Goal: Entertainment & Leisure: Consume media (video, audio)

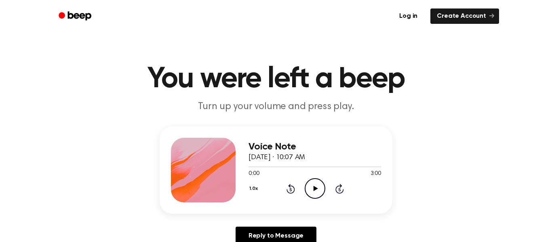
click at [315, 183] on icon "Play Audio" at bounding box center [315, 188] width 21 height 21
click at [313, 185] on icon "Pause Audio" at bounding box center [315, 188] width 21 height 21
click at [313, 185] on icon "Play Audio" at bounding box center [315, 188] width 21 height 21
click at [313, 185] on icon "Pause Audio" at bounding box center [315, 188] width 21 height 21
click at [323, 187] on icon "Play Audio" at bounding box center [315, 188] width 21 height 21
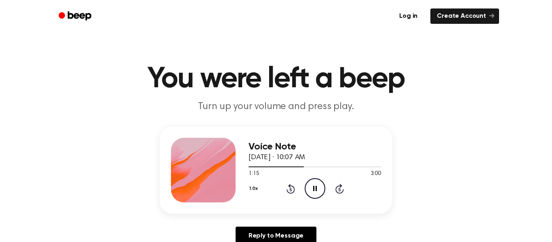
click at [316, 184] on icon "Pause Audio" at bounding box center [315, 188] width 21 height 21
